Goal: Find specific page/section: Find specific page/section

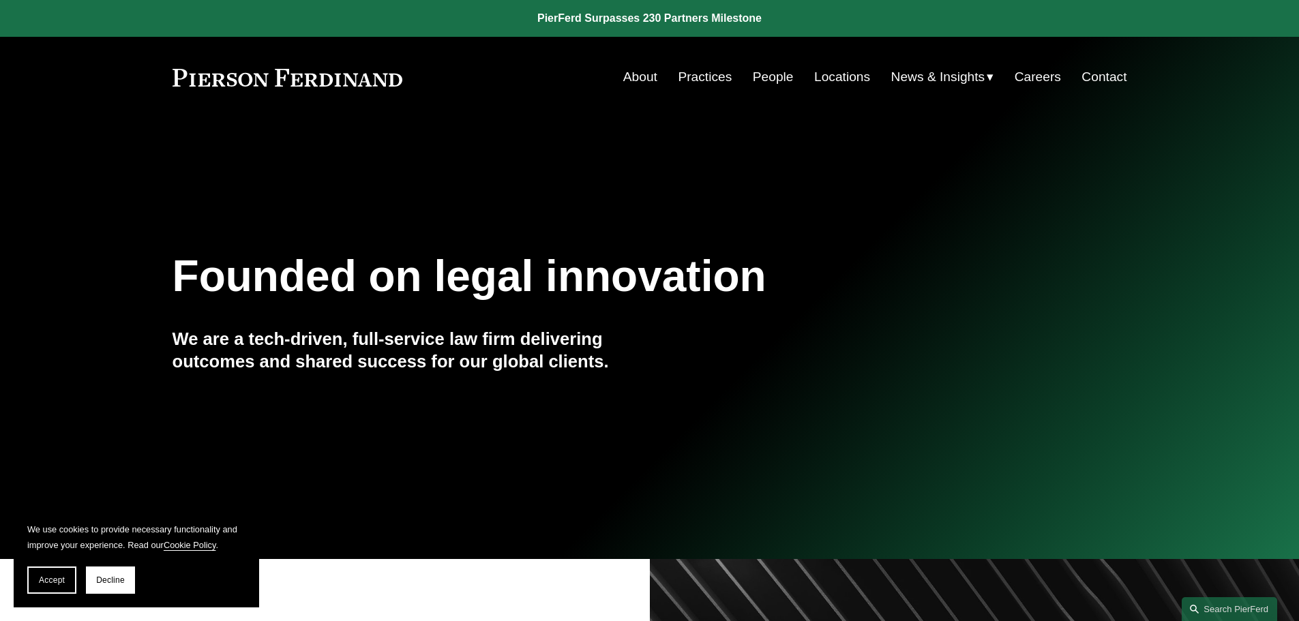
click at [1037, 77] on link "Careers" at bounding box center [1037, 77] width 46 height 26
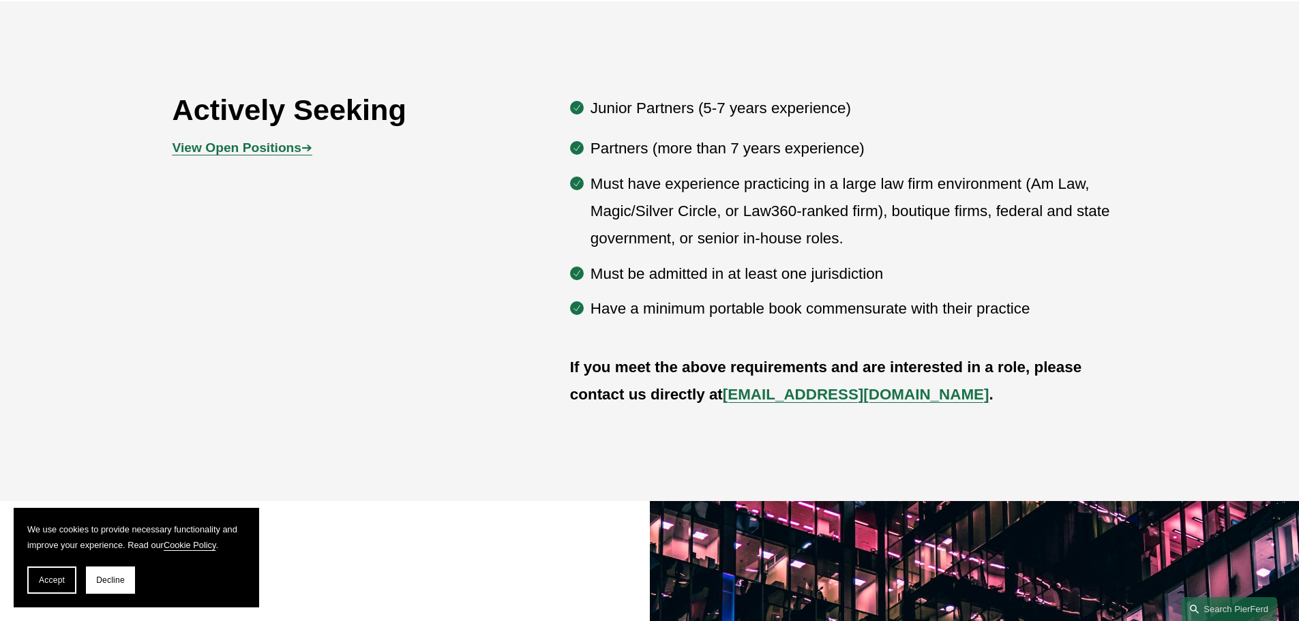
scroll to position [818, 0]
click at [292, 149] on strong "View Open Positions" at bounding box center [236, 147] width 129 height 14
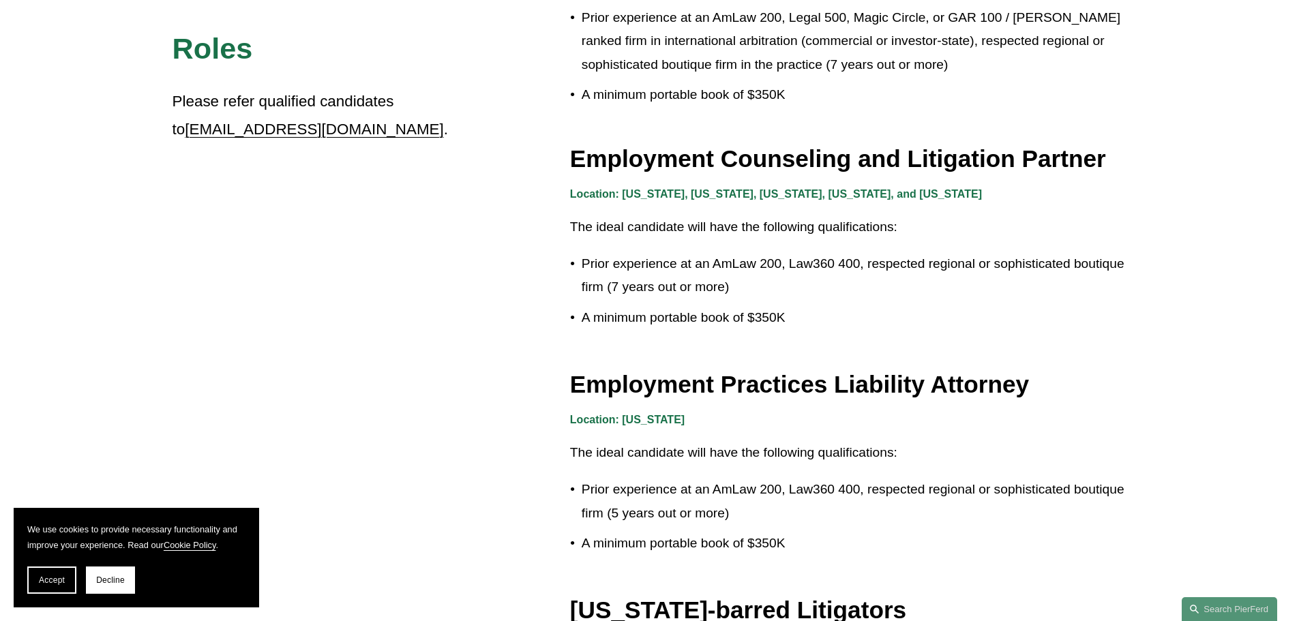
scroll to position [1608, 0]
